Goal: Purchase product/service

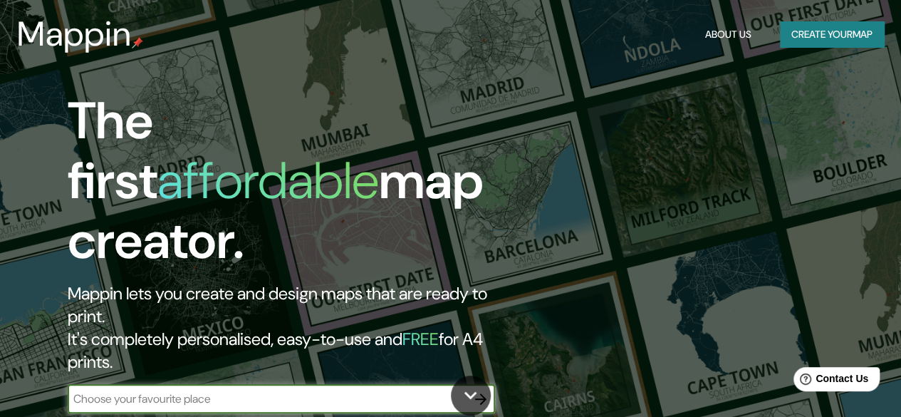
click at [244, 390] on input "text" at bounding box center [267, 398] width 399 height 16
type input "[PERSON_NAME]"
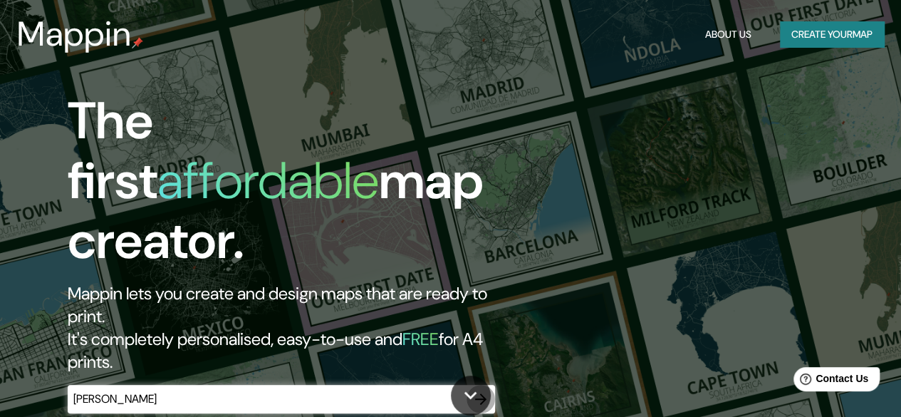
click at [483, 390] on icon "button" at bounding box center [480, 398] width 17 height 17
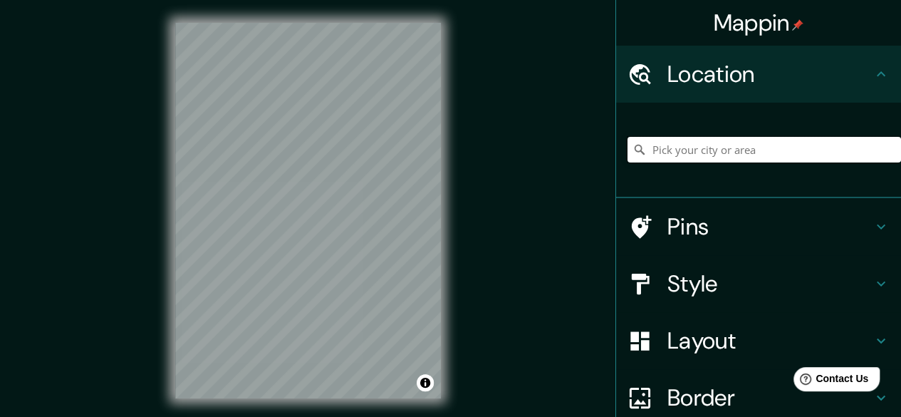
click at [781, 153] on input "Pick your city or area" at bounding box center [765, 150] width 274 height 26
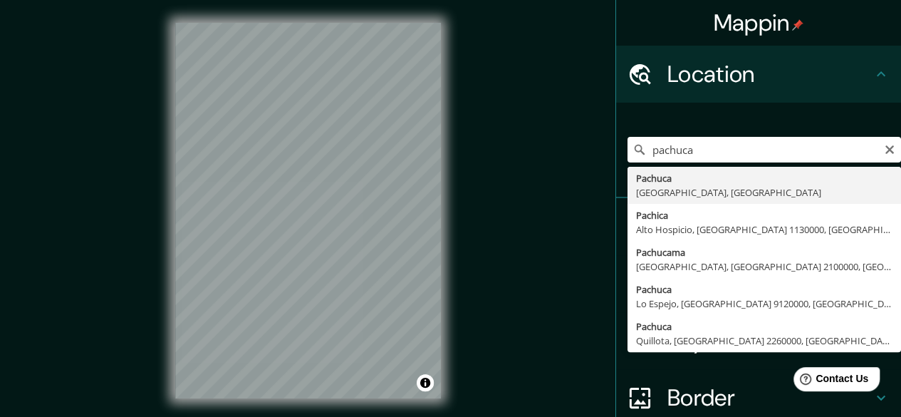
type input "Pachuca, [GEOGRAPHIC_DATA], [GEOGRAPHIC_DATA]"
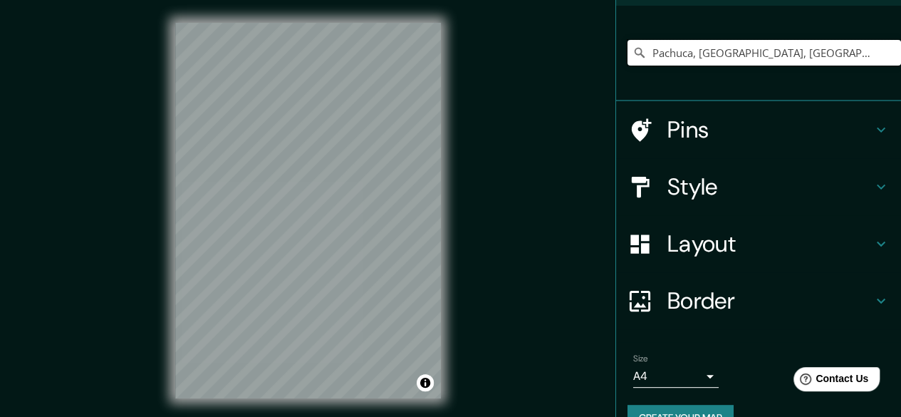
scroll to position [128, 0]
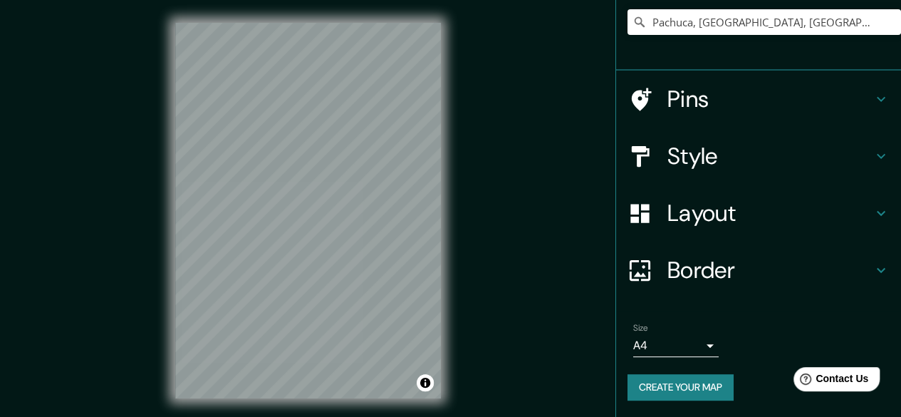
click at [764, 274] on h4 "Border" at bounding box center [770, 270] width 205 height 28
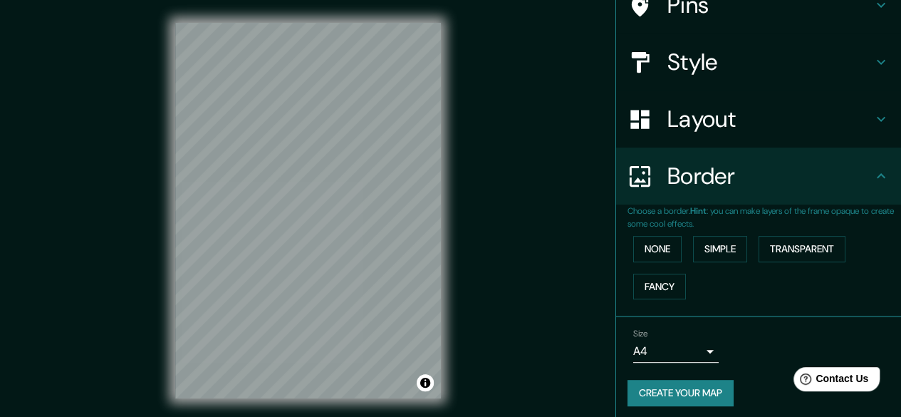
scroll to position [105, 0]
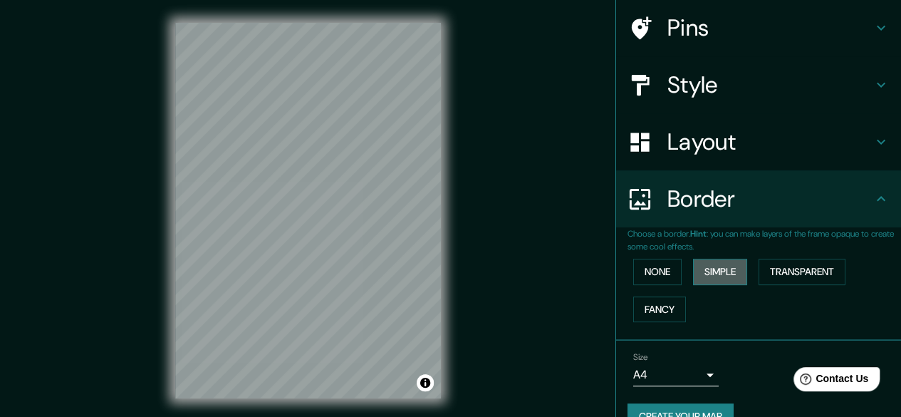
click at [711, 271] on button "Simple" at bounding box center [720, 272] width 54 height 26
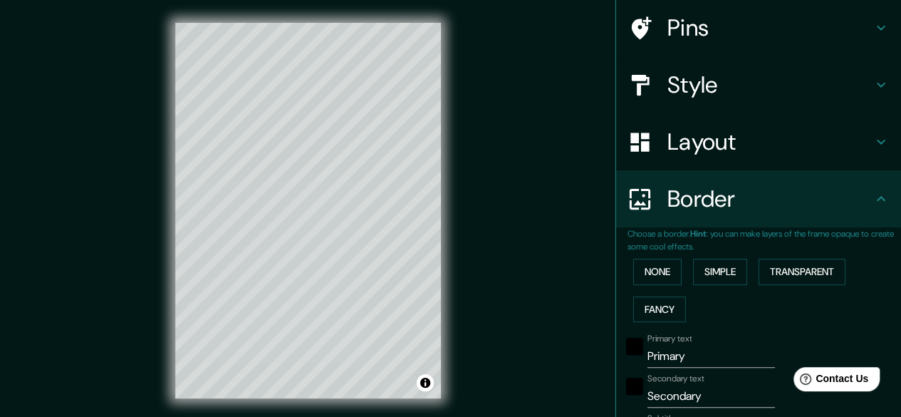
scroll to position [0, 0]
